Goal: Task Accomplishment & Management: Use online tool/utility

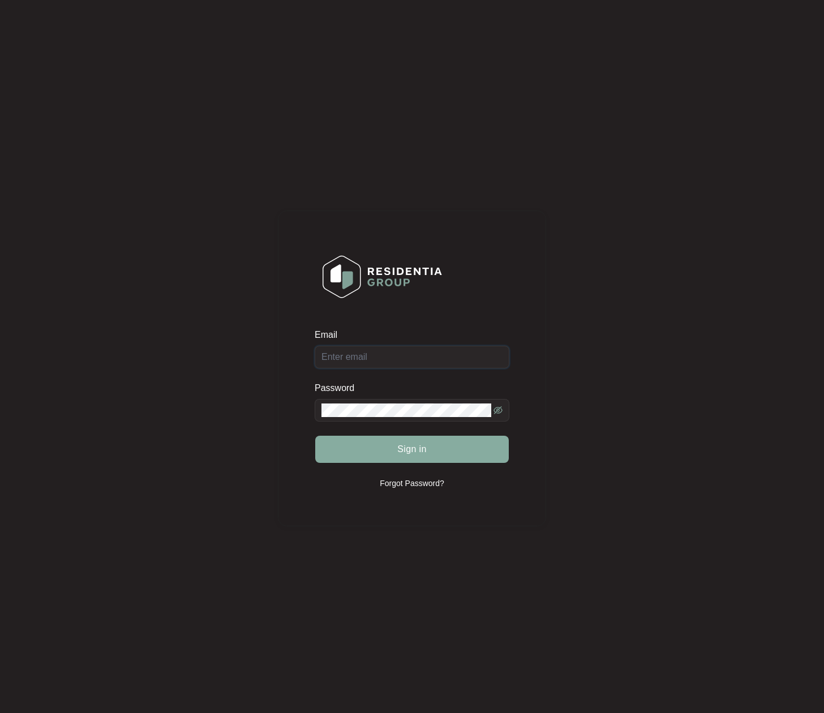
type input "[EMAIL_ADDRESS][DOMAIN_NAME]"
click at [399, 454] on span "Sign in" at bounding box center [411, 450] width 29 height 14
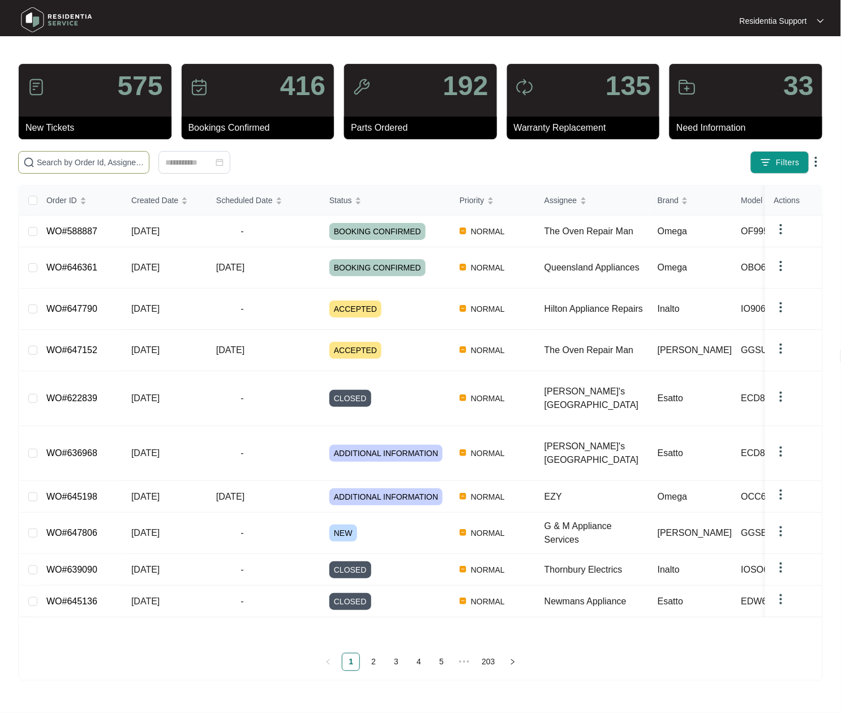
click at [63, 158] on input "text" at bounding box center [91, 162] width 108 height 12
paste input "609141"
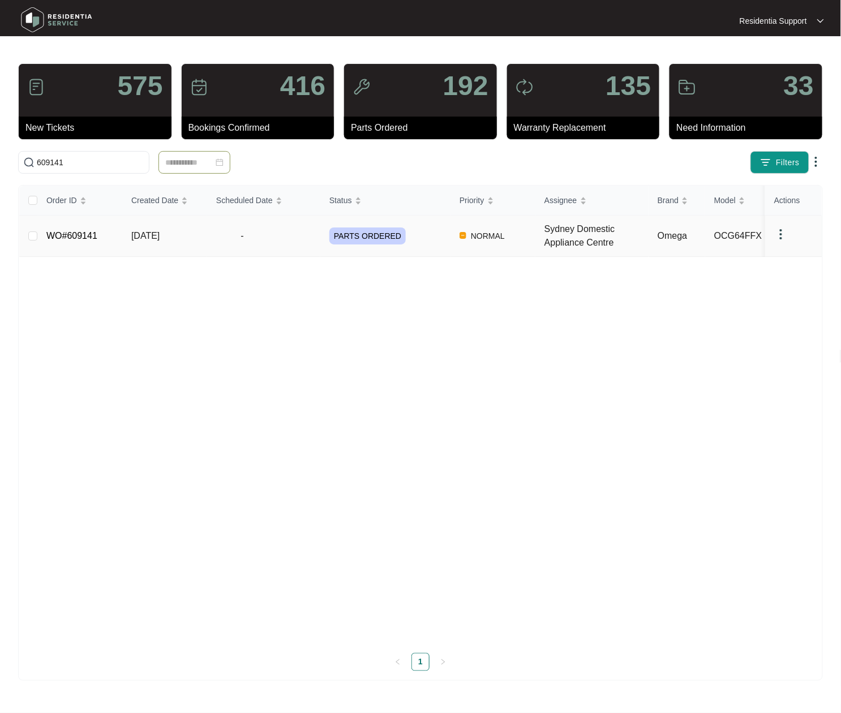
click at [788, 234] on img at bounding box center [781, 235] width 14 height 14
click at [796, 256] on span "Archive" at bounding box center [796, 258] width 27 height 12
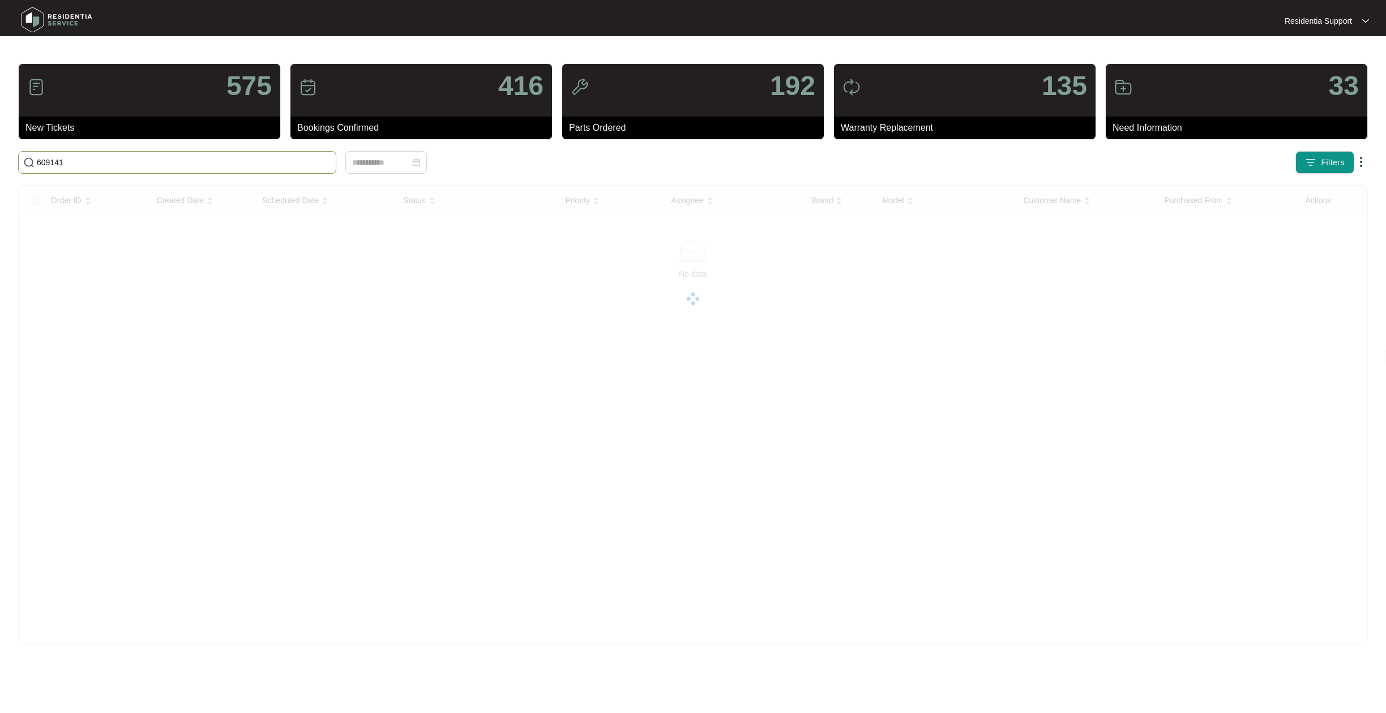
drag, startPoint x: 147, startPoint y: 160, endPoint x: 28, endPoint y: 142, distance: 120.2
click at [0, 144] on html "Residentia Support Residentia... 575 New Tickets 416 Bookings Confirmed 192 Par…" at bounding box center [693, 356] width 1386 height 713
paste input "28782"
type input "628782"
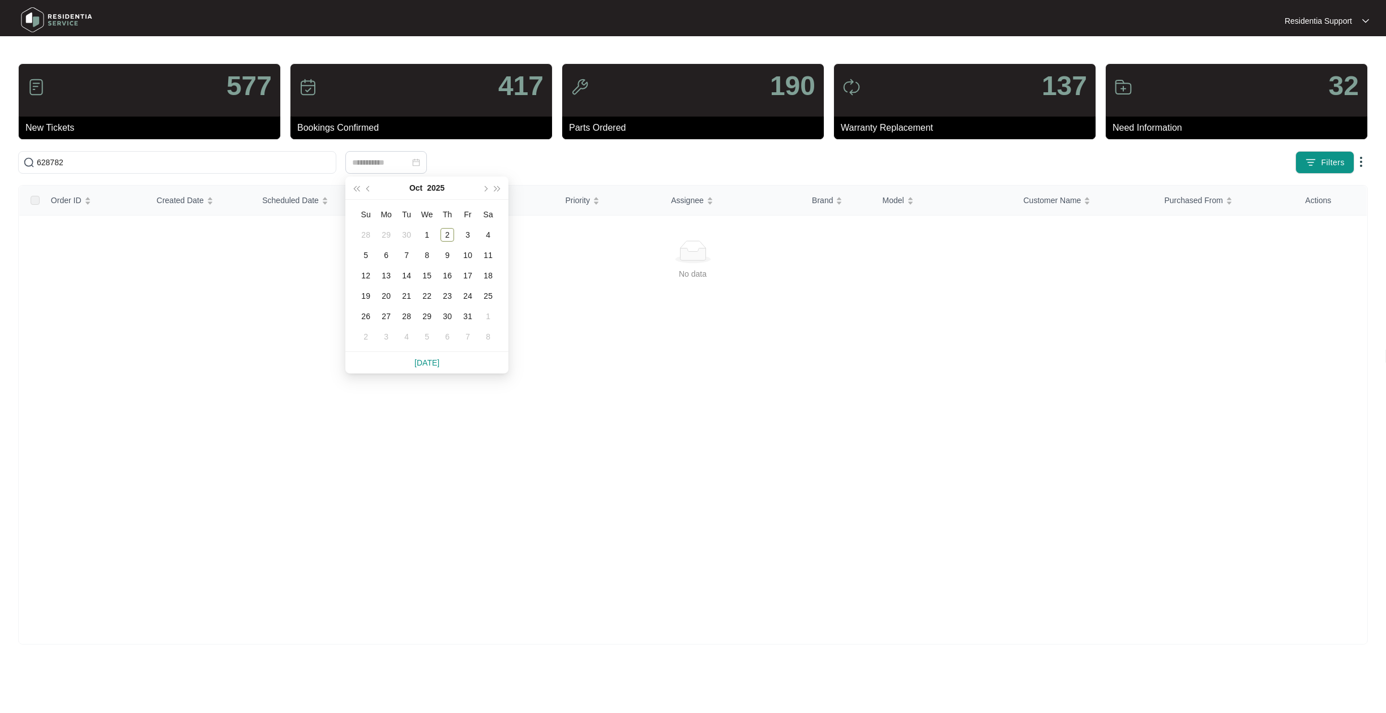
click at [51, 18] on img at bounding box center [56, 20] width 79 height 34
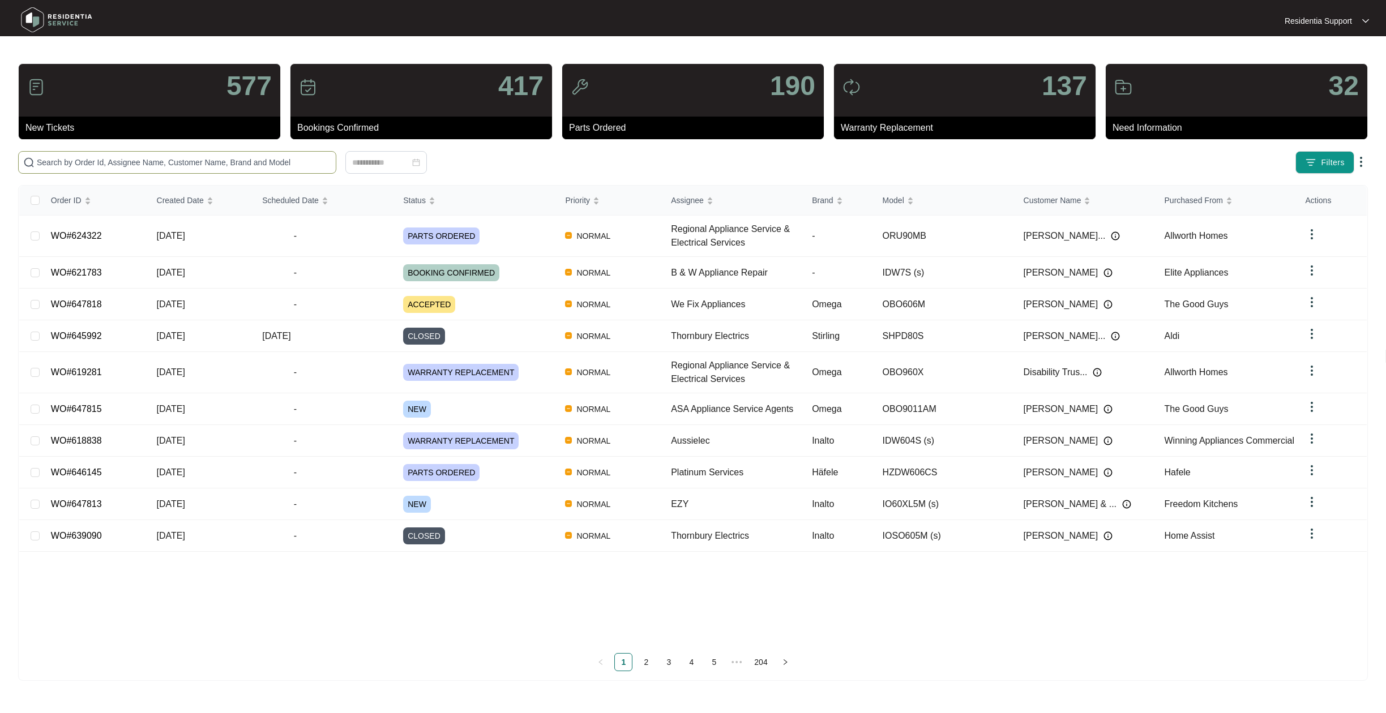
click at [173, 164] on input "text" at bounding box center [184, 162] width 294 height 12
paste input "628782"
type input "628782"
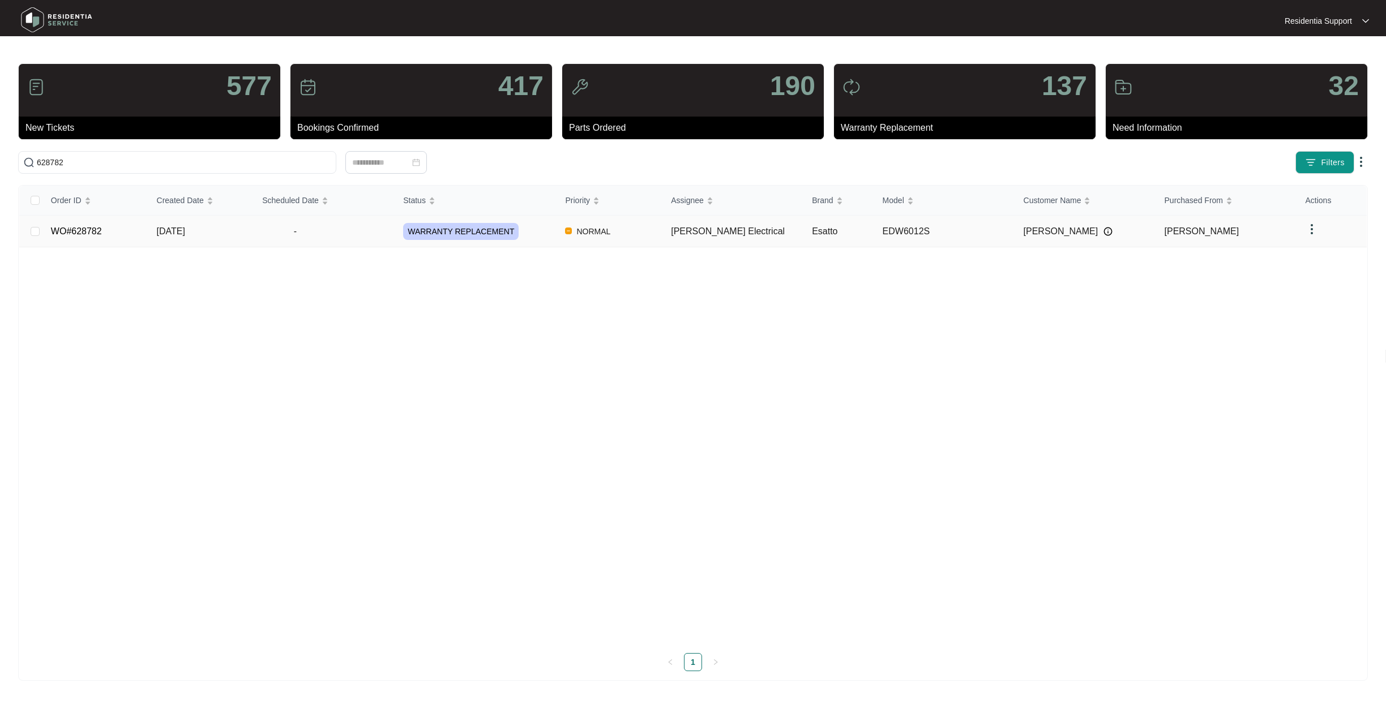
click at [1305, 232] on img at bounding box center [1312, 229] width 14 height 14
click at [1332, 254] on span "Archive" at bounding box center [1327, 253] width 27 height 12
